Goal: Information Seeking & Learning: Learn about a topic

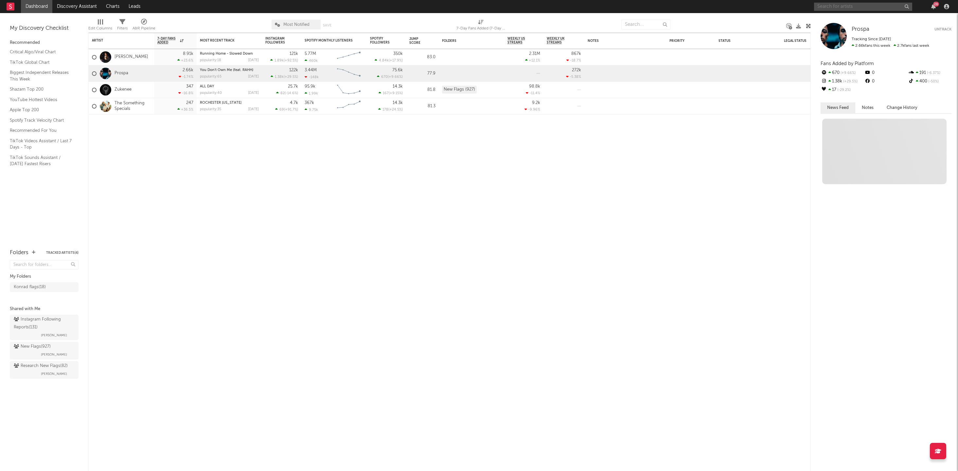
click at [845, 7] on input "text" at bounding box center [863, 7] width 98 height 8
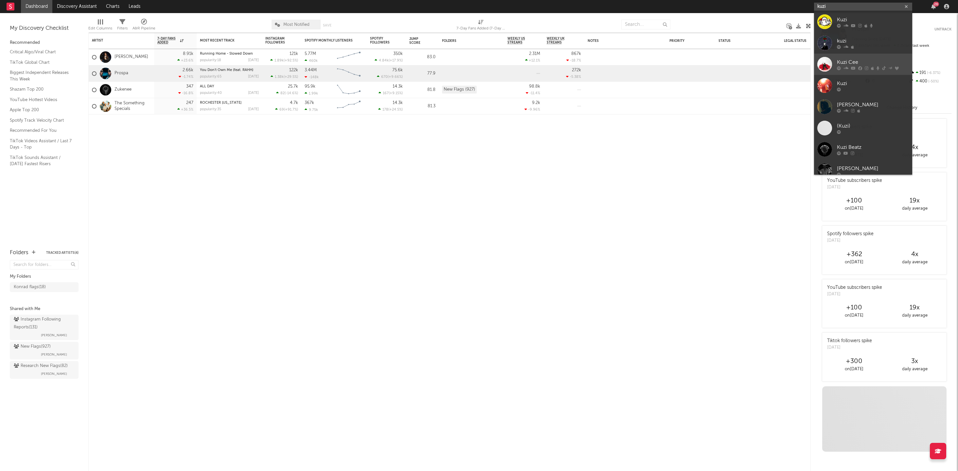
type input "kuzi"
click at [858, 59] on div "Kuzi Cee" at bounding box center [873, 62] width 72 height 8
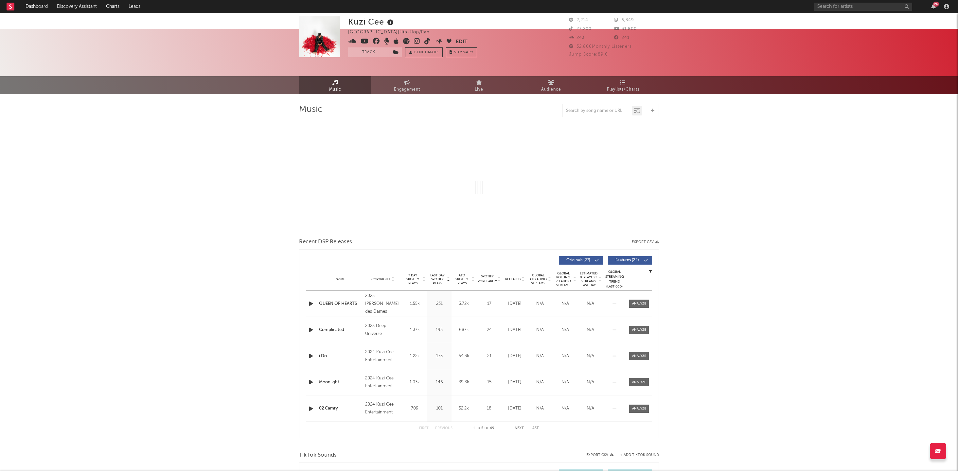
select select "6m"
